Goal: Task Accomplishment & Management: Use online tool/utility

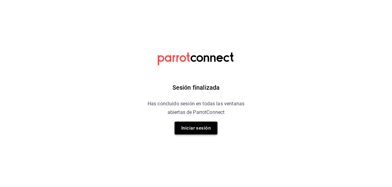
click at [189, 125] on button "Iniciar sesión" at bounding box center [196, 127] width 43 height 13
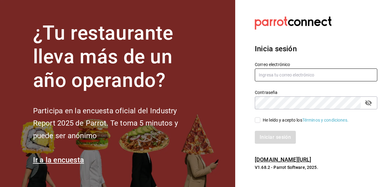
type input "ventas@reynarestaurante.com"
click at [258, 119] on input "He leído y acepto los Términos y condiciones." at bounding box center [258, 120] width 6 height 6
checkbox input "true"
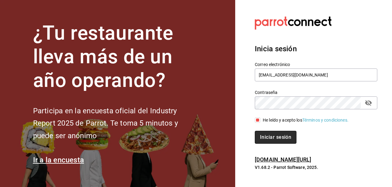
click at [273, 135] on button "Iniciar sesión" at bounding box center [276, 137] width 42 height 13
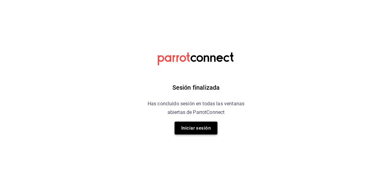
click at [188, 127] on button "Iniciar sesión" at bounding box center [196, 127] width 43 height 13
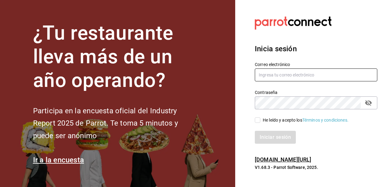
type input "ventas@reynarestaurante.com"
click at [257, 119] on input "He leído y acepto los Términos y condiciones." at bounding box center [258, 120] width 6 height 6
checkbox input "true"
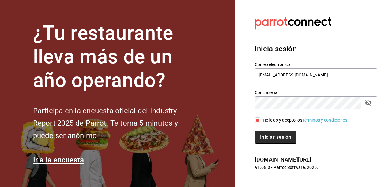
click at [275, 136] on button "Iniciar sesión" at bounding box center [276, 137] width 42 height 13
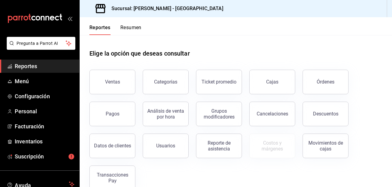
click at [27, 66] on span "Reportes" at bounding box center [45, 66] width 60 height 8
click at [114, 112] on div "Pagos" at bounding box center [113, 114] width 14 height 6
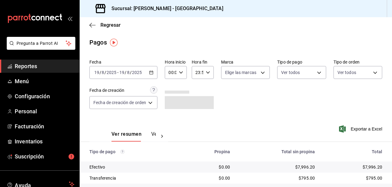
click at [153, 71] on icon "button" at bounding box center [151, 72] width 4 height 4
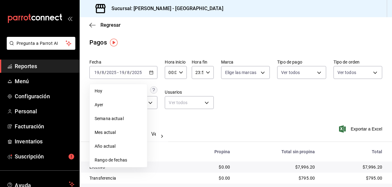
click at [124, 159] on span "Rango de fechas" at bounding box center [118, 160] width 47 height 6
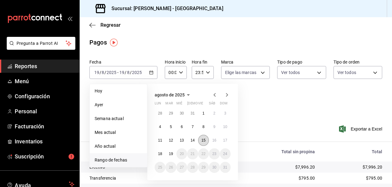
click at [205, 139] on abbr "15" at bounding box center [204, 140] width 4 height 4
click at [226, 139] on abbr "17" at bounding box center [225, 140] width 4 height 4
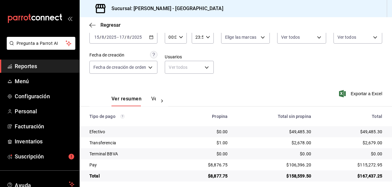
scroll to position [40, 0]
